Goal: Information Seeking & Learning: Understand process/instructions

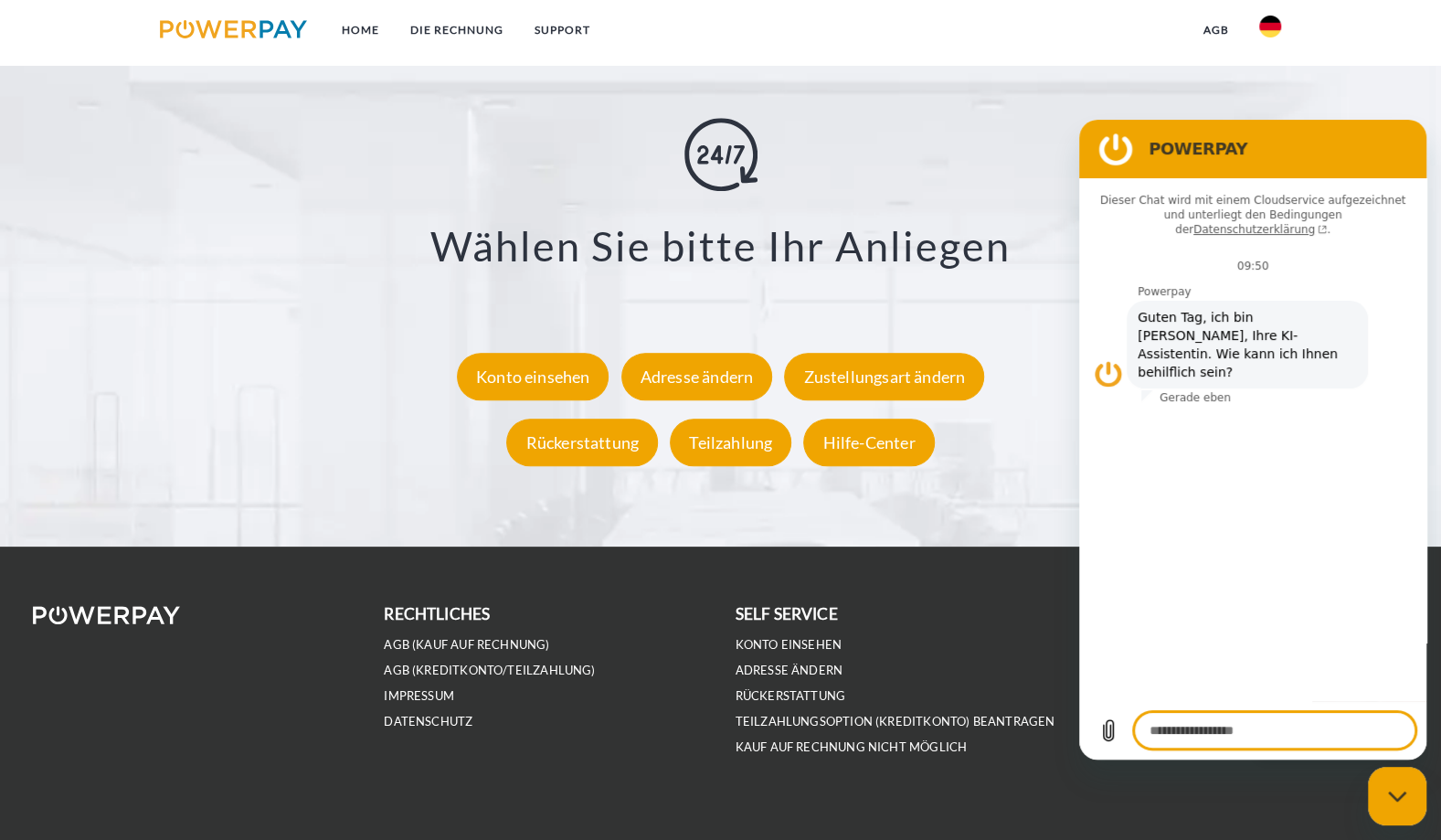
scroll to position [3401, 0]
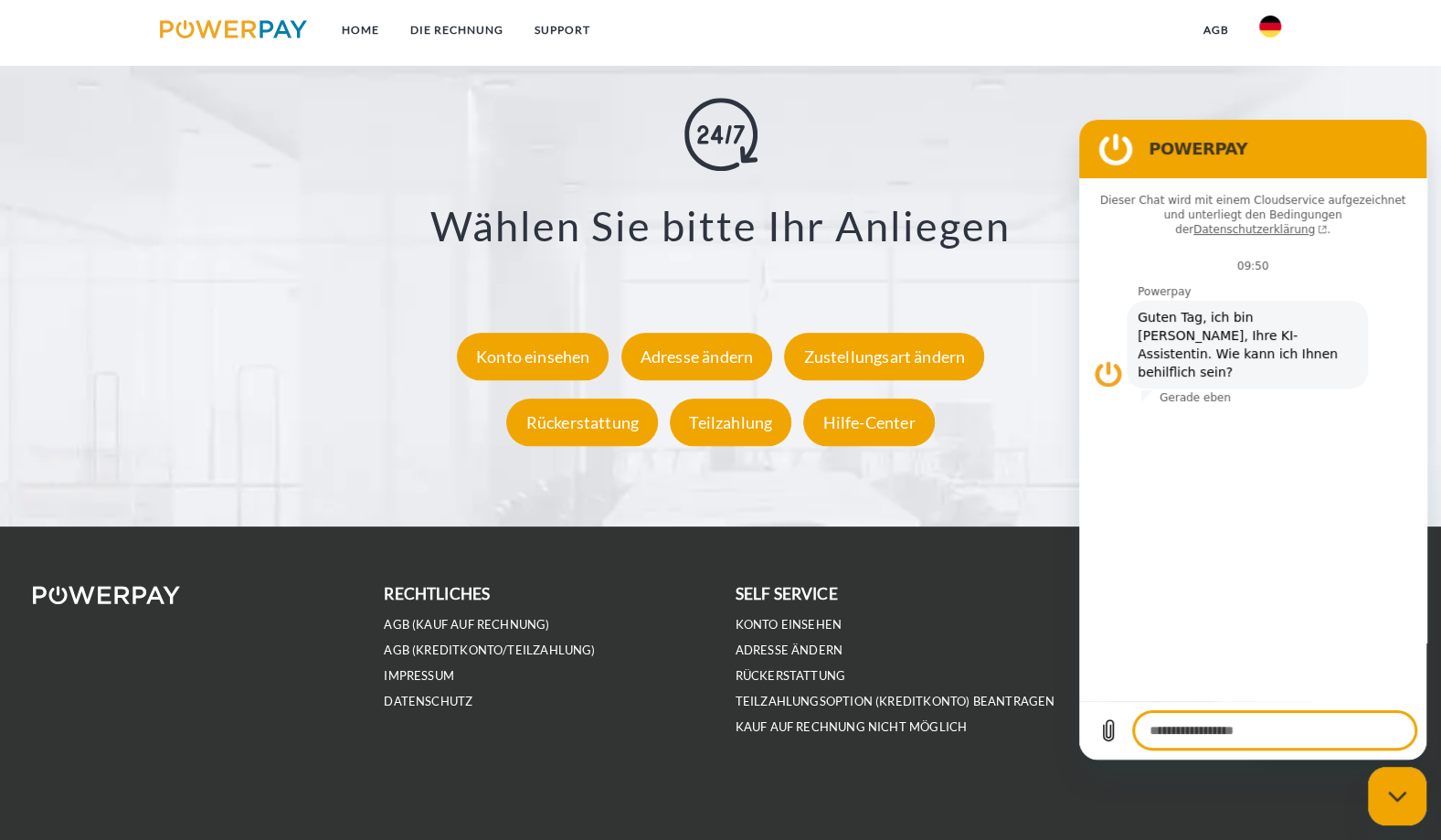
click at [972, 104] on div "**********" at bounding box center [720, 276] width 1251 height 357
click at [1400, 794] on icon "Messaging-Fenster schließen" at bounding box center [1398, 796] width 19 height 12
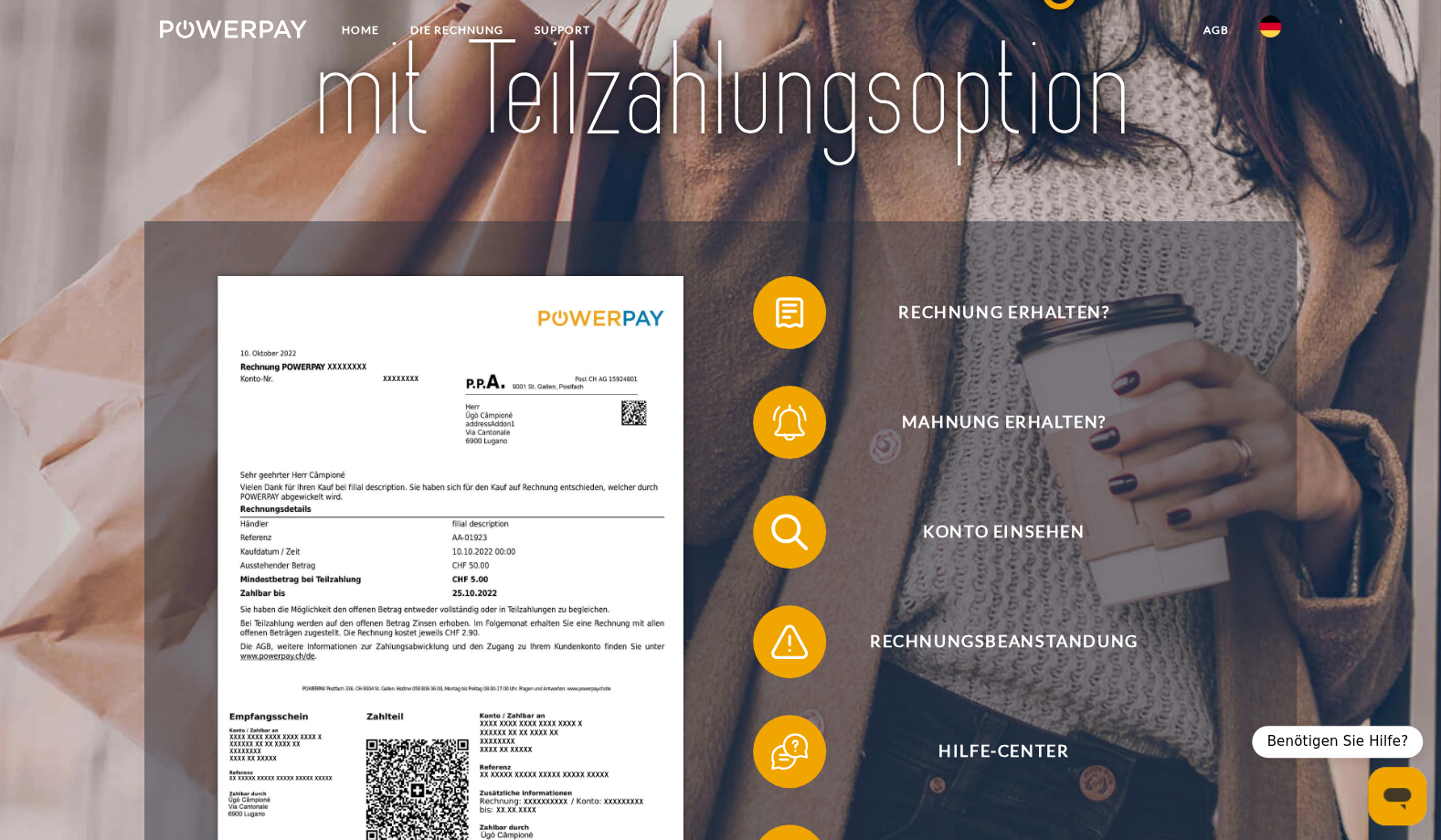
scroll to position [0, 0]
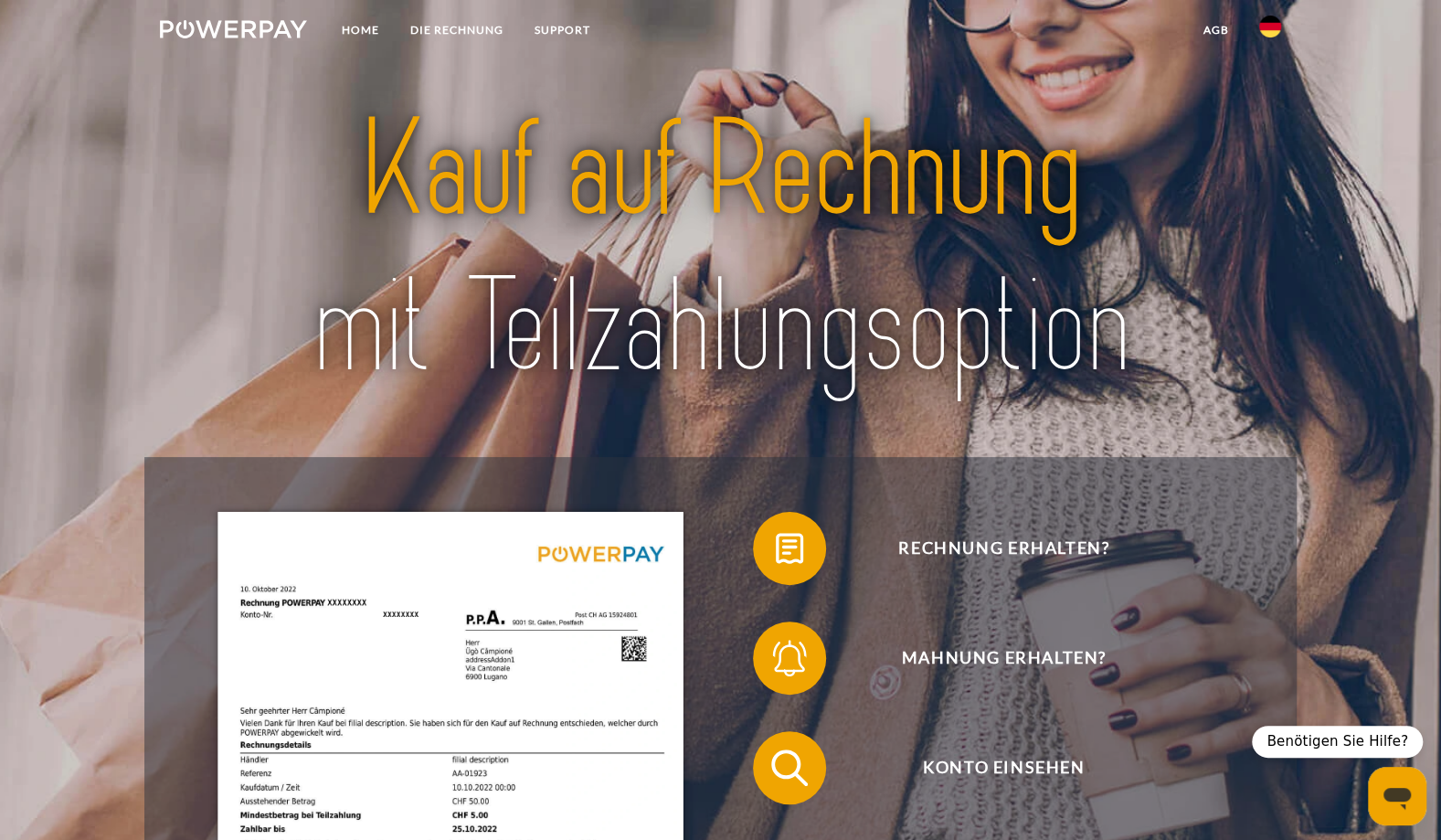
type textarea "*"
click at [458, 30] on link "DIE RECHNUNG" at bounding box center [457, 30] width 124 height 33
click at [353, 40] on link "Home" at bounding box center [360, 30] width 69 height 33
click at [366, 27] on link "Home" at bounding box center [360, 30] width 69 height 33
click at [433, 26] on link "DIE RECHNUNG" at bounding box center [457, 30] width 124 height 33
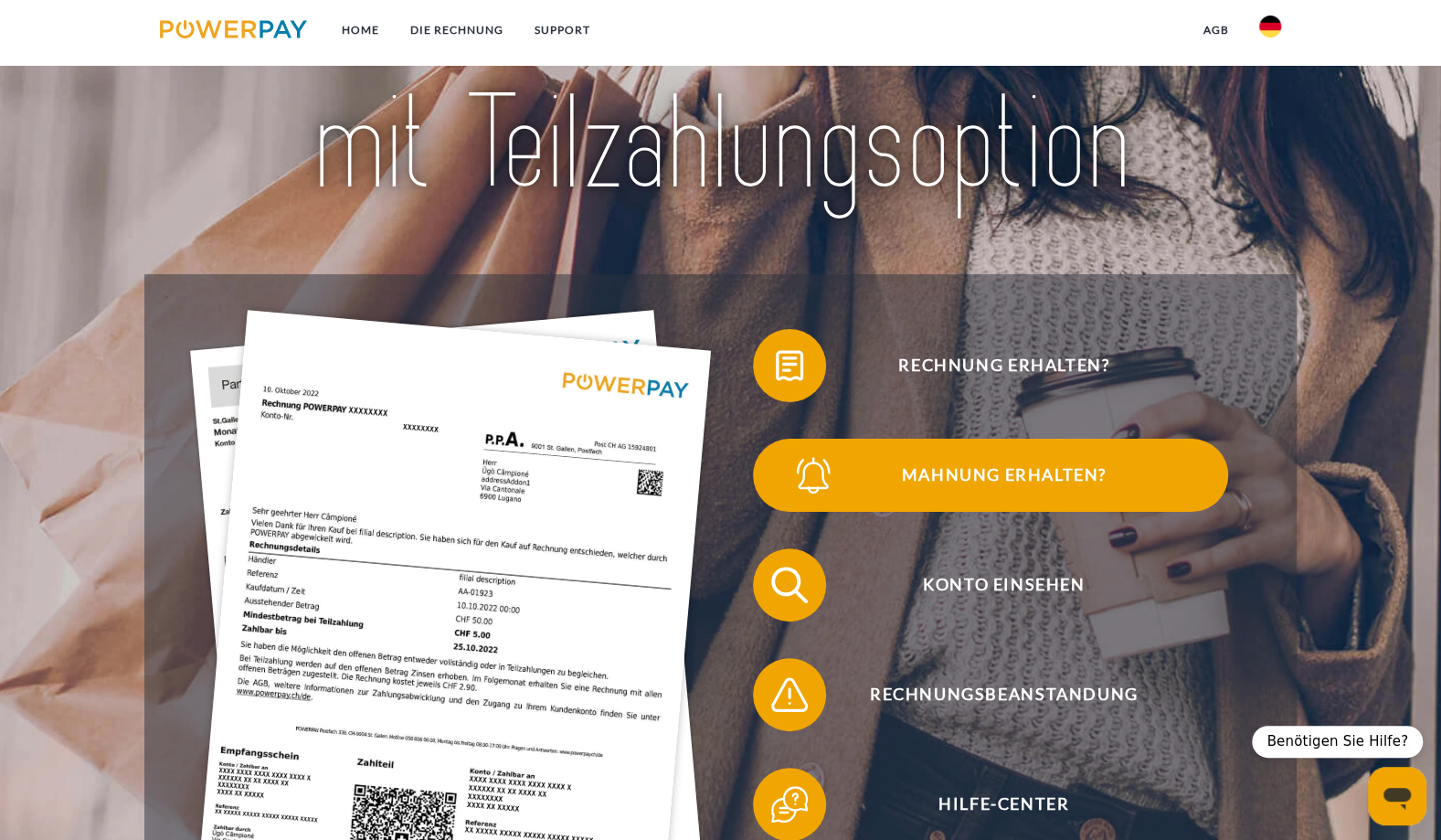
scroll to position [366, 0]
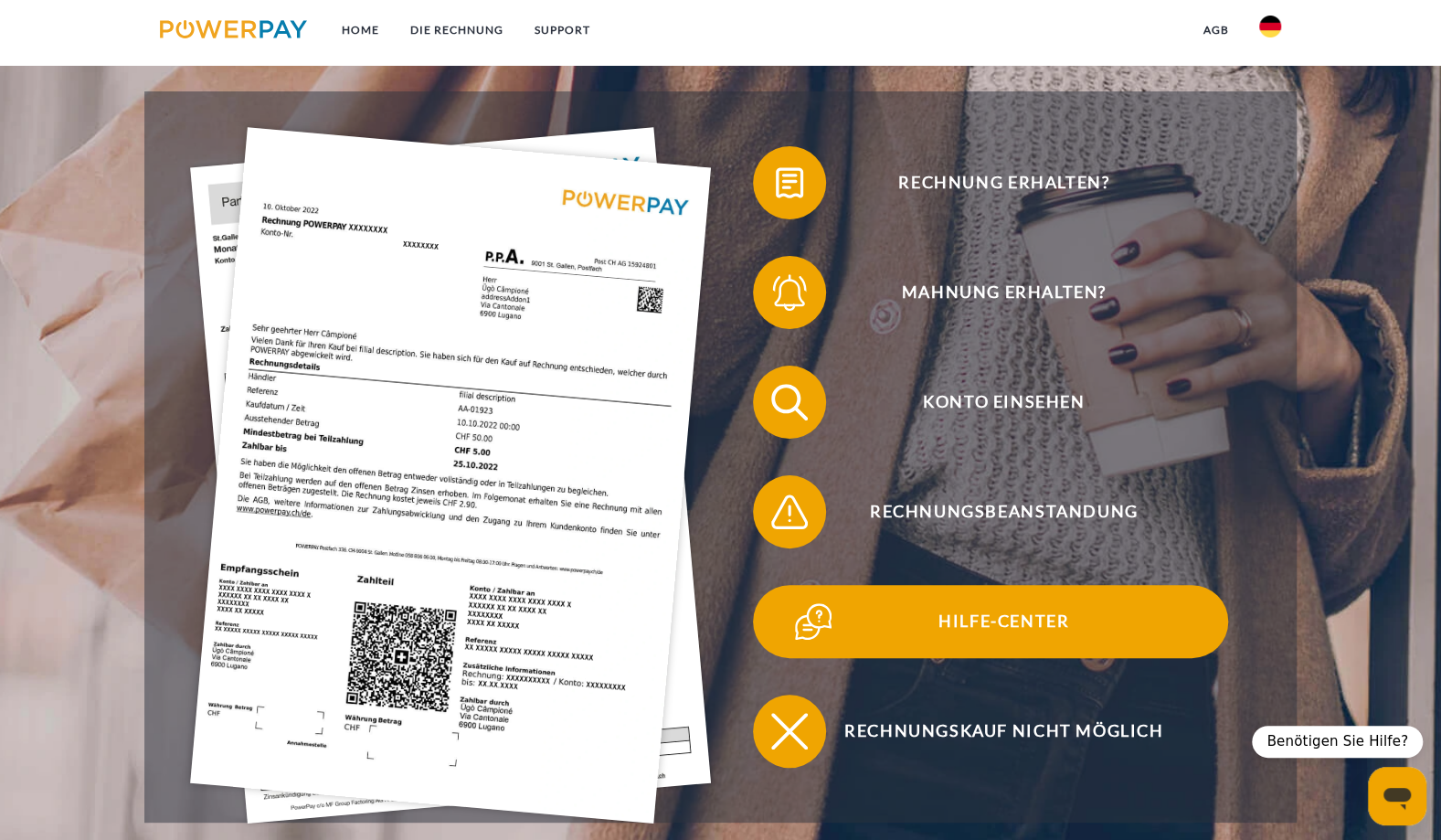
click at [1020, 620] on span "Hilfe-Center" at bounding box center [1003, 621] width 448 height 74
